Goal: Task Accomplishment & Management: Complete application form

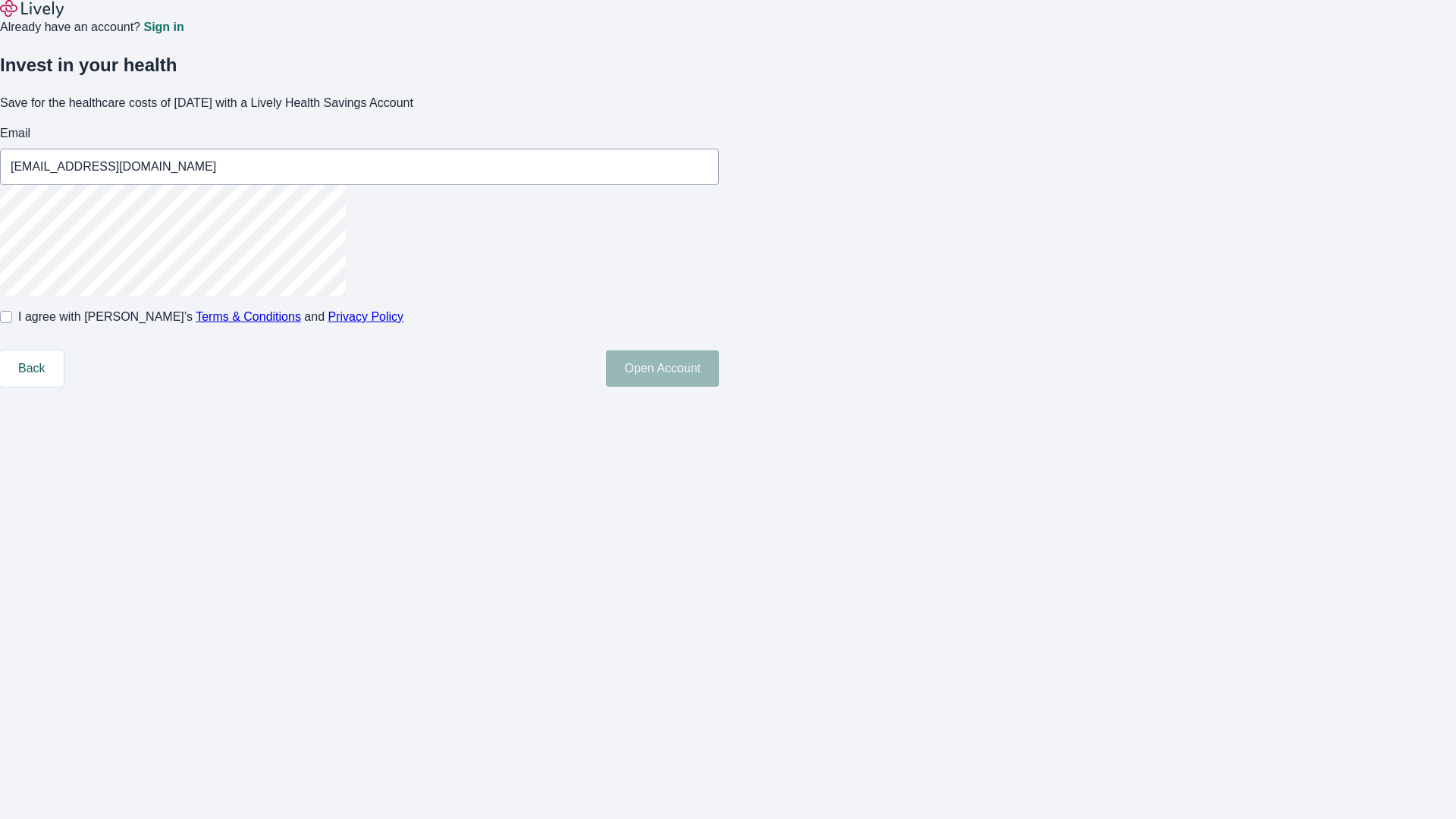
click at [12, 323] on input "I agree with Lively’s Terms & Conditions and Privacy Policy" at bounding box center [6, 317] width 12 height 12
checkbox input "true"
click at [719, 387] on button "Open Account" at bounding box center [662, 368] width 113 height 37
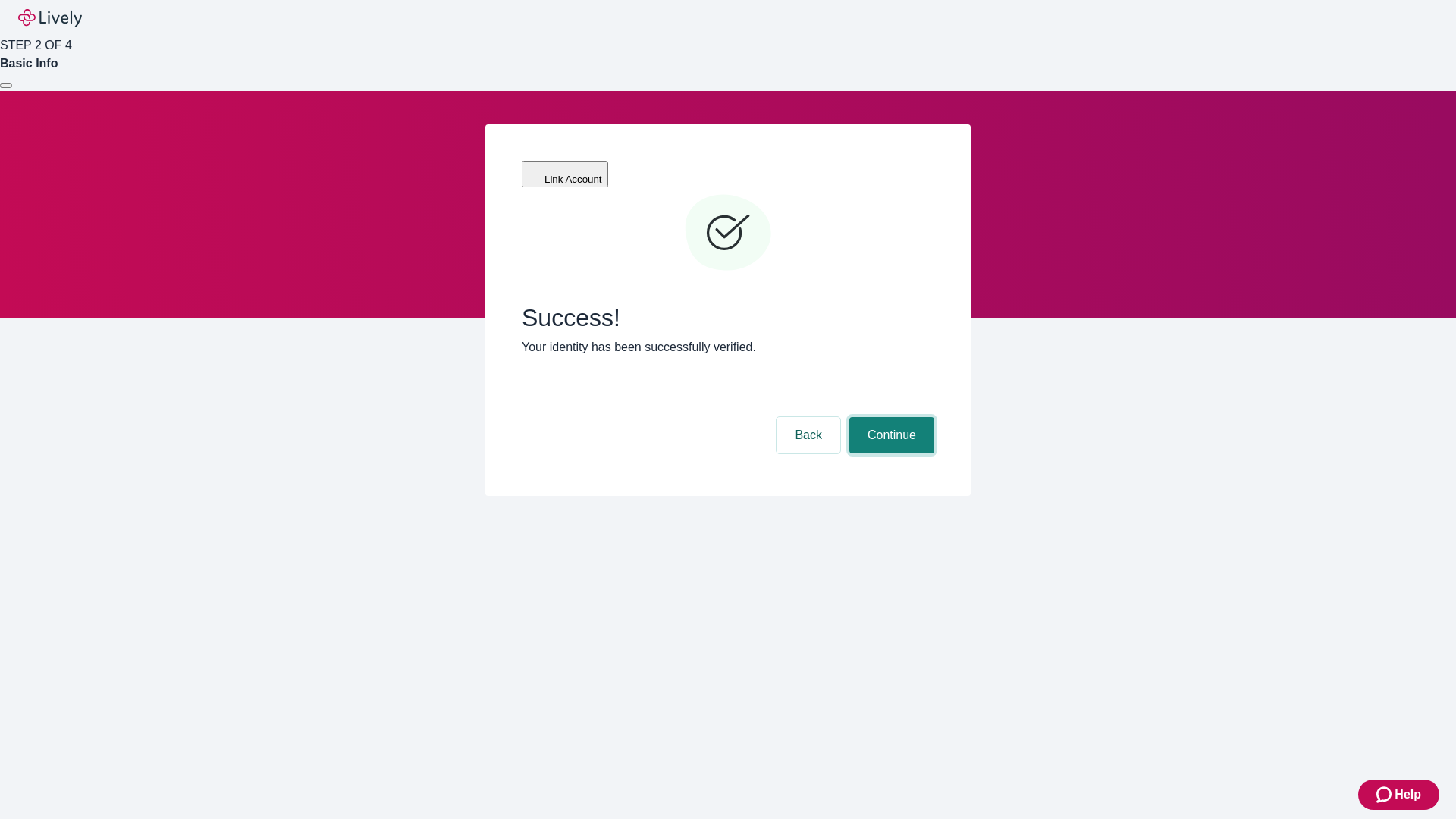
click at [890, 417] on button "Continue" at bounding box center [891, 435] width 85 height 37
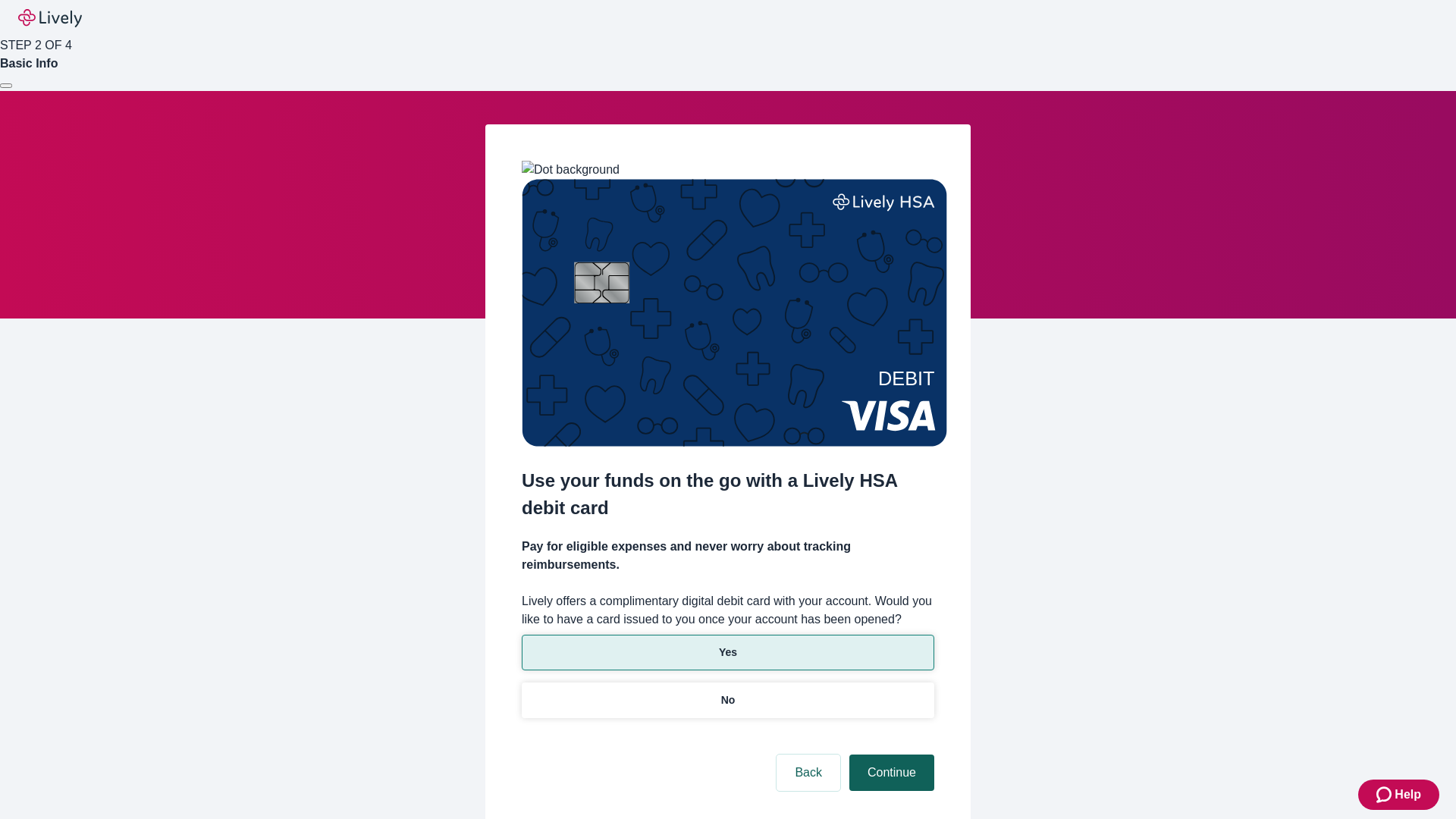
click at [727, 692] on p "No" at bounding box center [728, 700] width 14 height 16
click at [890, 754] on button "Continue" at bounding box center [891, 772] width 85 height 37
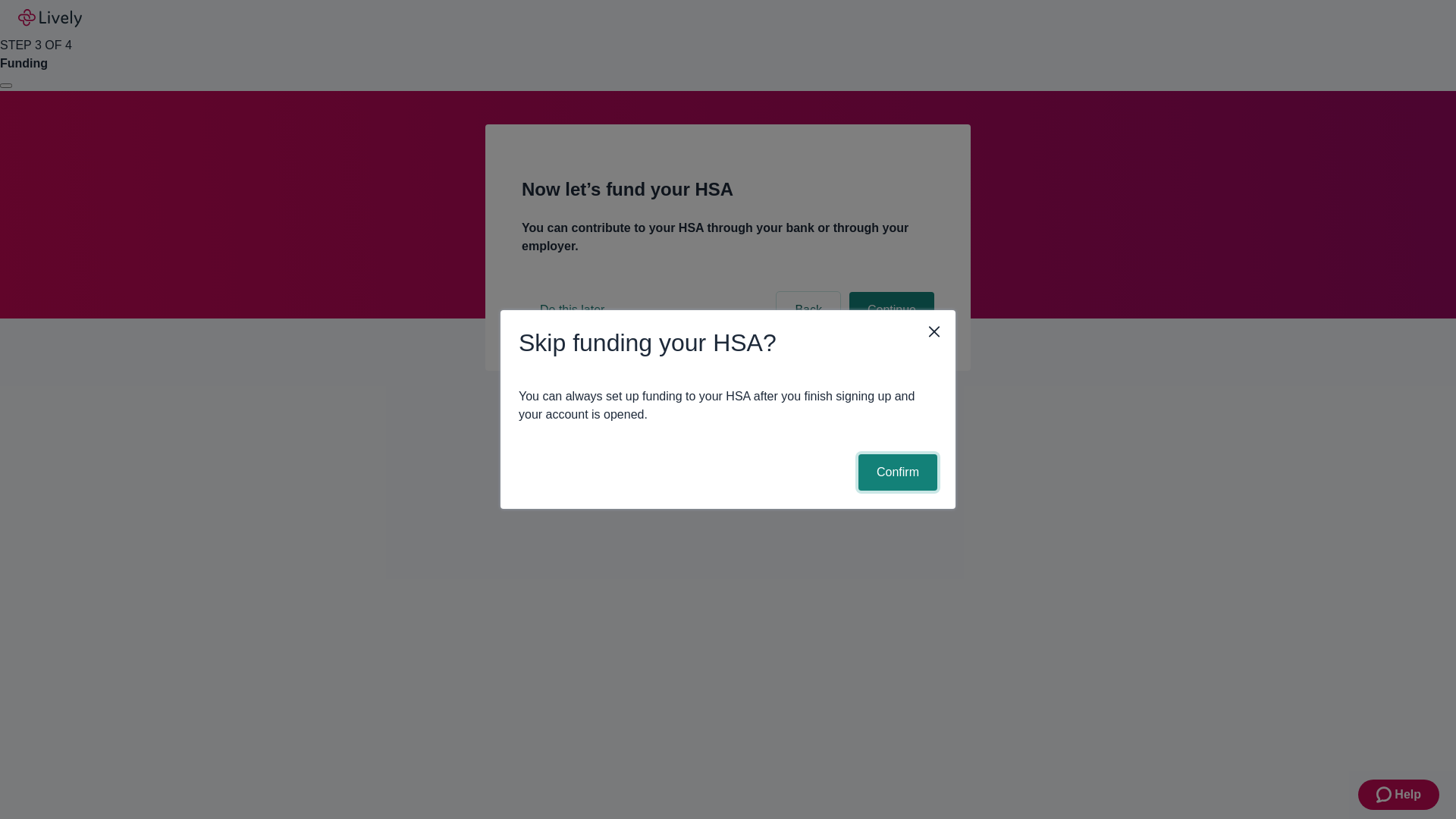
click at [896, 472] on button "Confirm" at bounding box center [897, 472] width 79 height 37
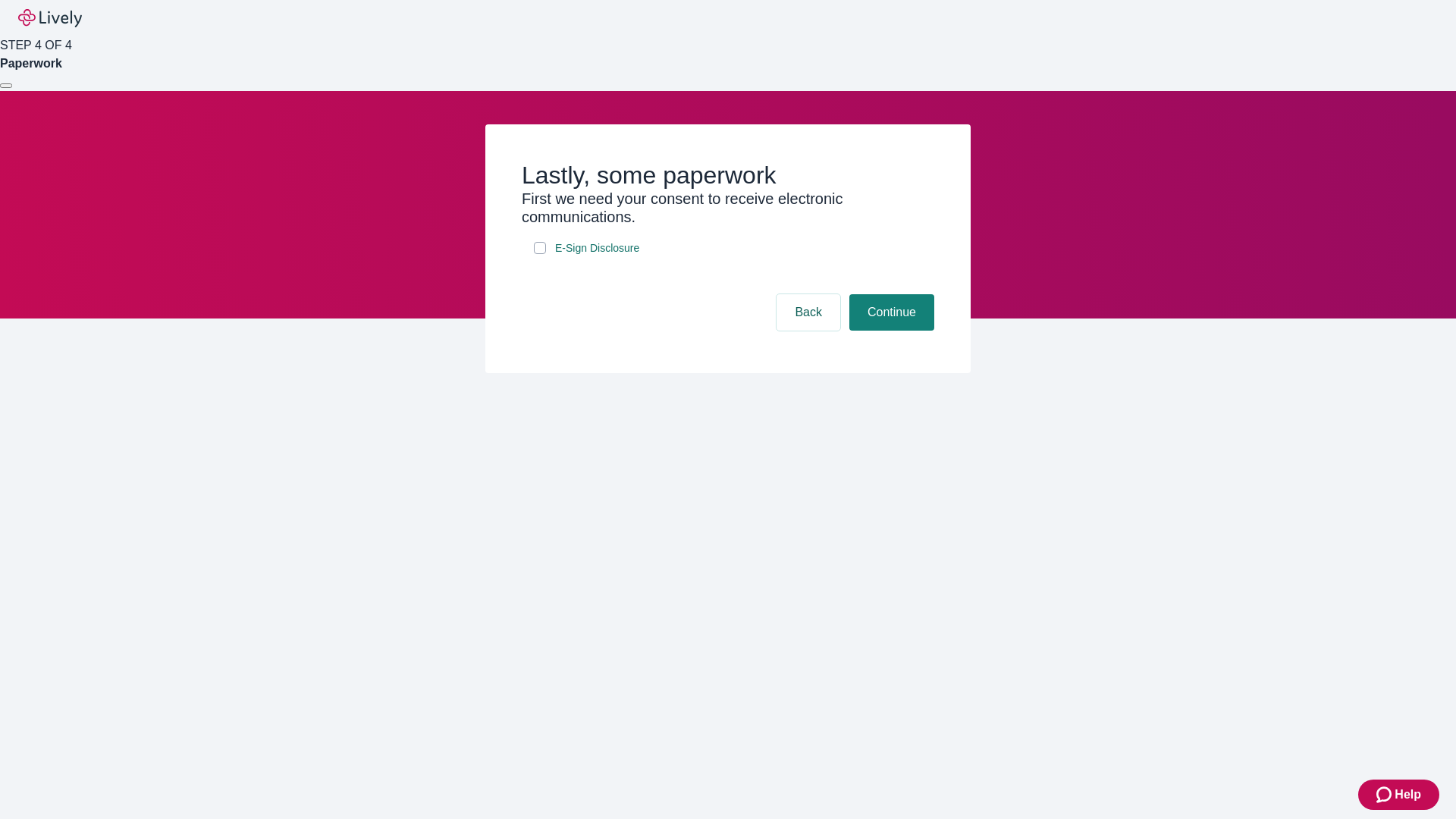
click at [540, 254] on input "E-Sign Disclosure" at bounding box center [540, 248] width 12 height 12
checkbox input "true"
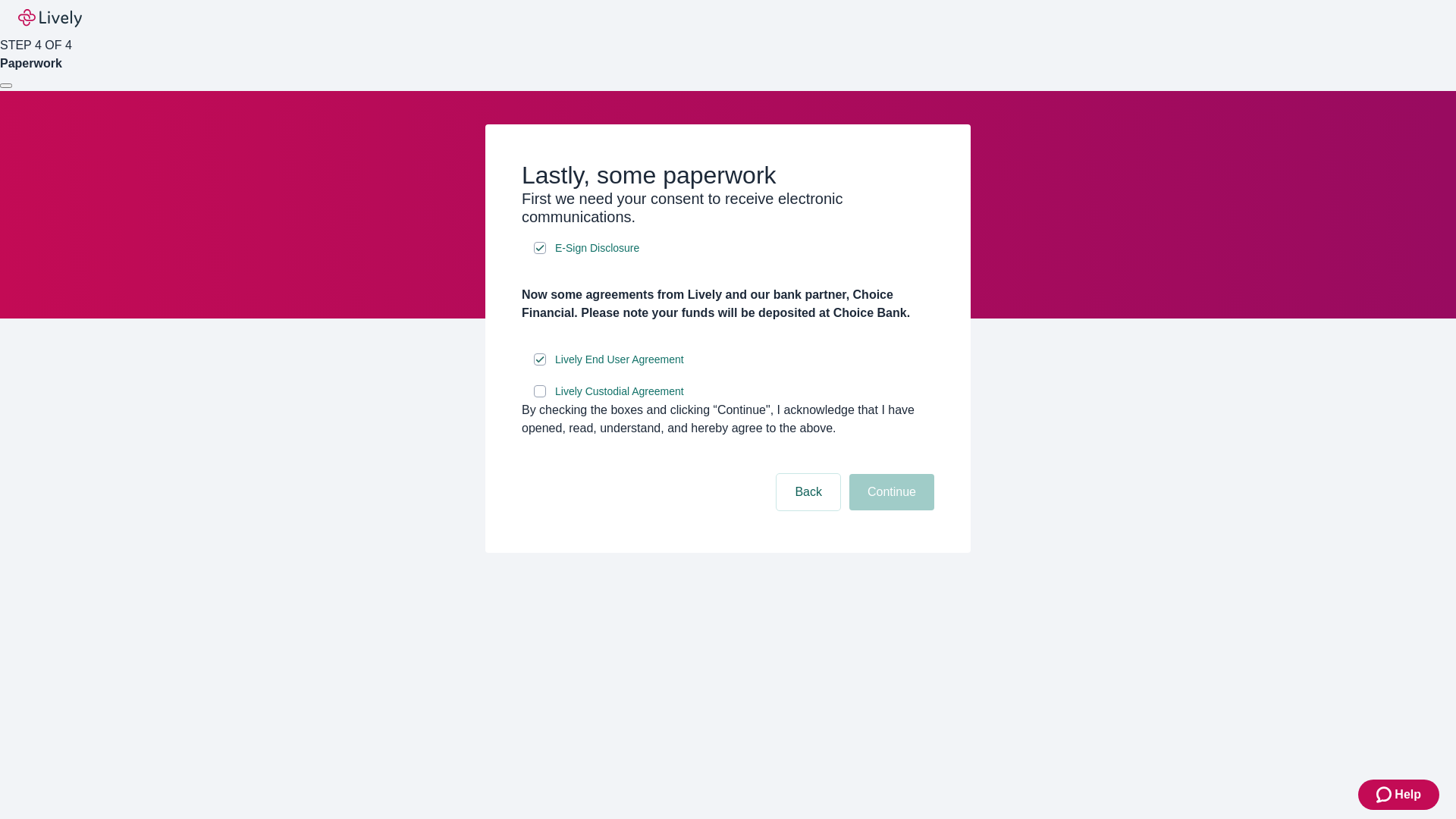
click at [540, 398] on input "Lively Custodial Agreement" at bounding box center [540, 391] width 12 height 12
checkbox input "true"
click at [890, 510] on button "Continue" at bounding box center [891, 492] width 85 height 37
